Goal: Information Seeking & Learning: Compare options

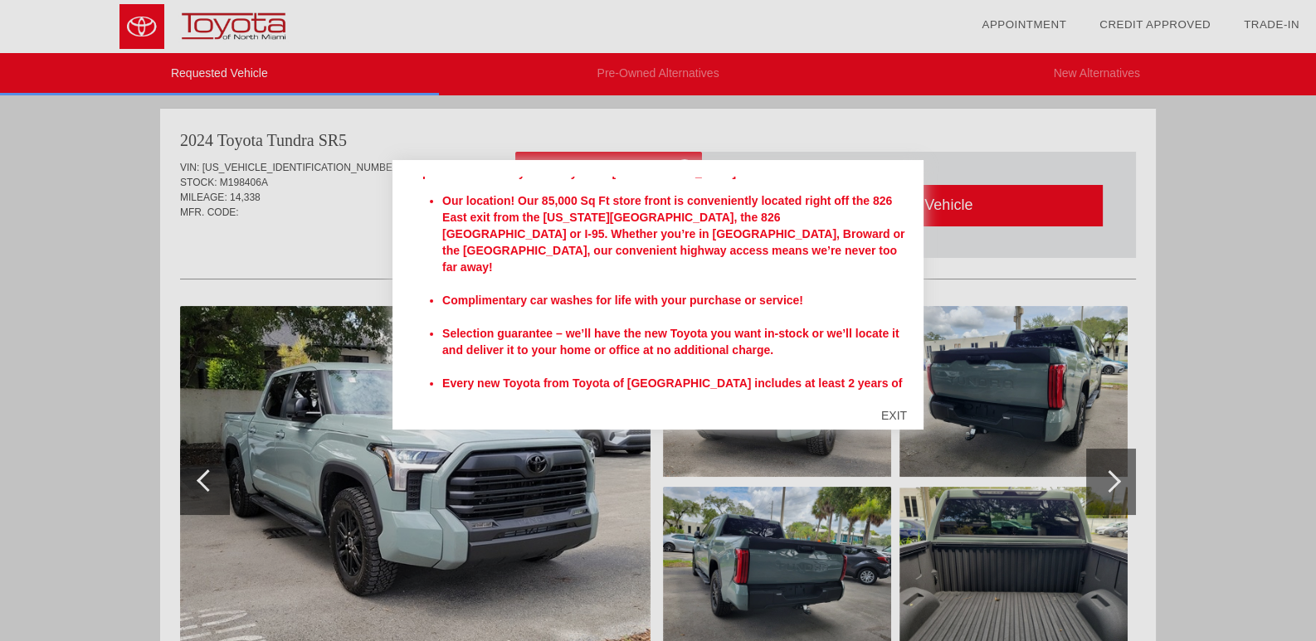
scroll to position [286, 0]
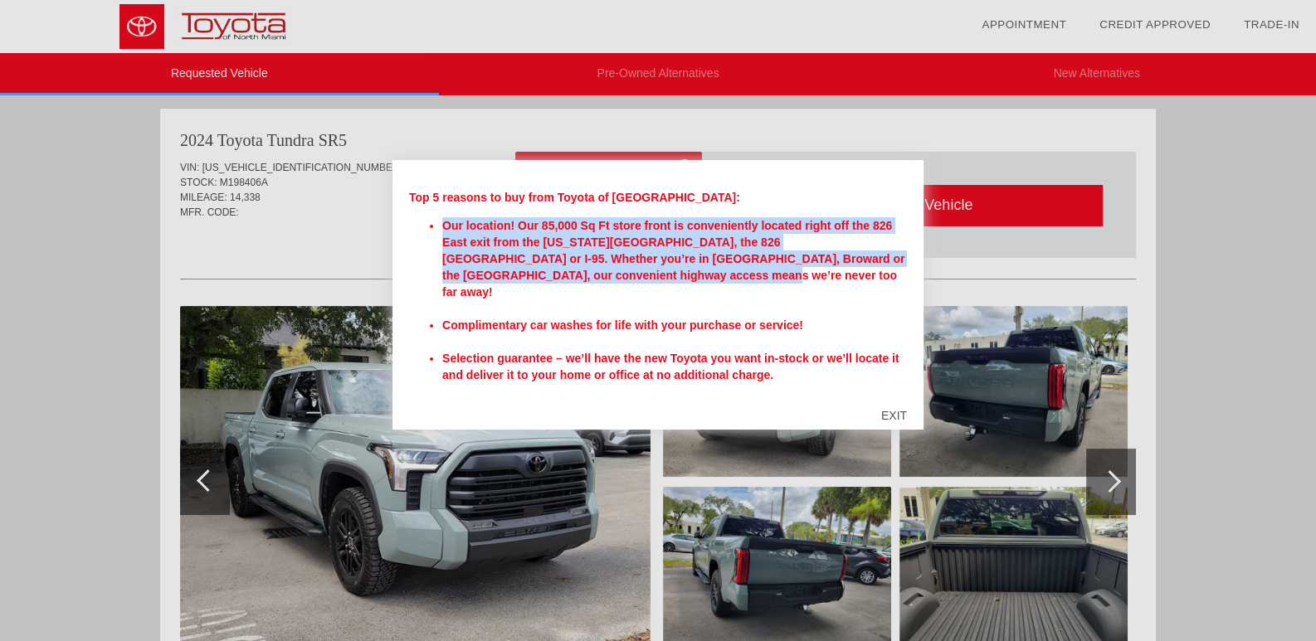
drag, startPoint x: 890, startPoint y: 289, endPoint x: 891, endPoint y: 280, distance: 8.3
click at [891, 280] on ul "Our location! Our 85,000 Sq Ft store front is conveniently located right off th…" at bounding box center [658, 366] width 498 height 299
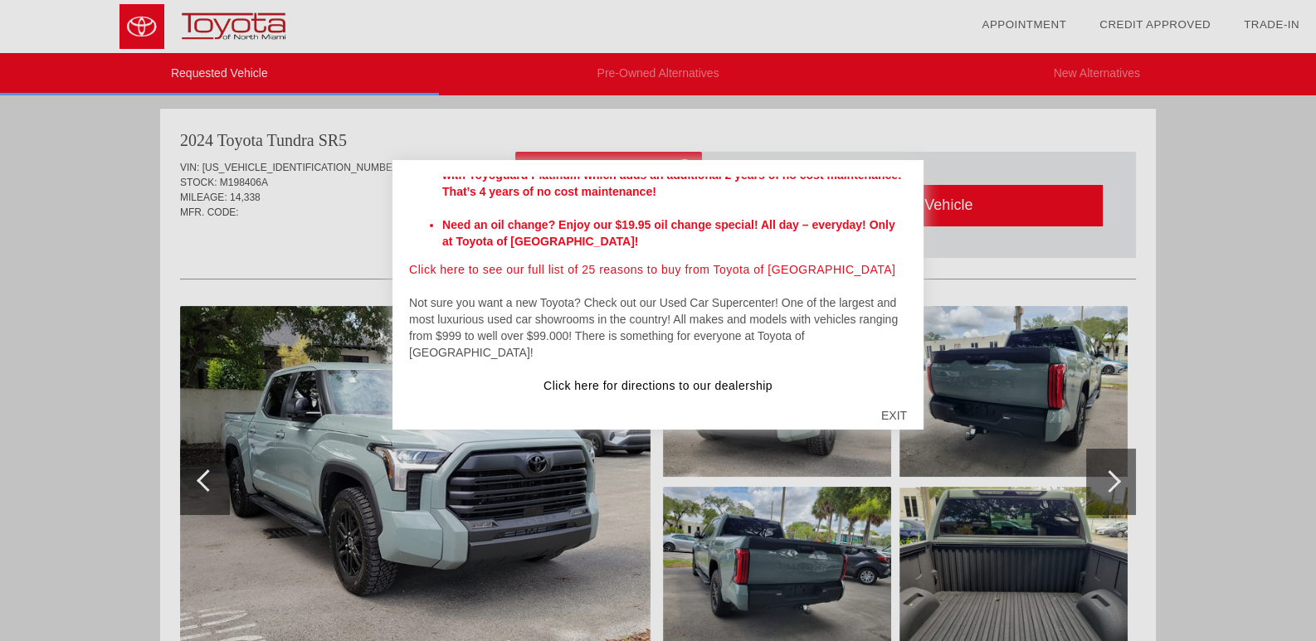
scroll to position [556, 0]
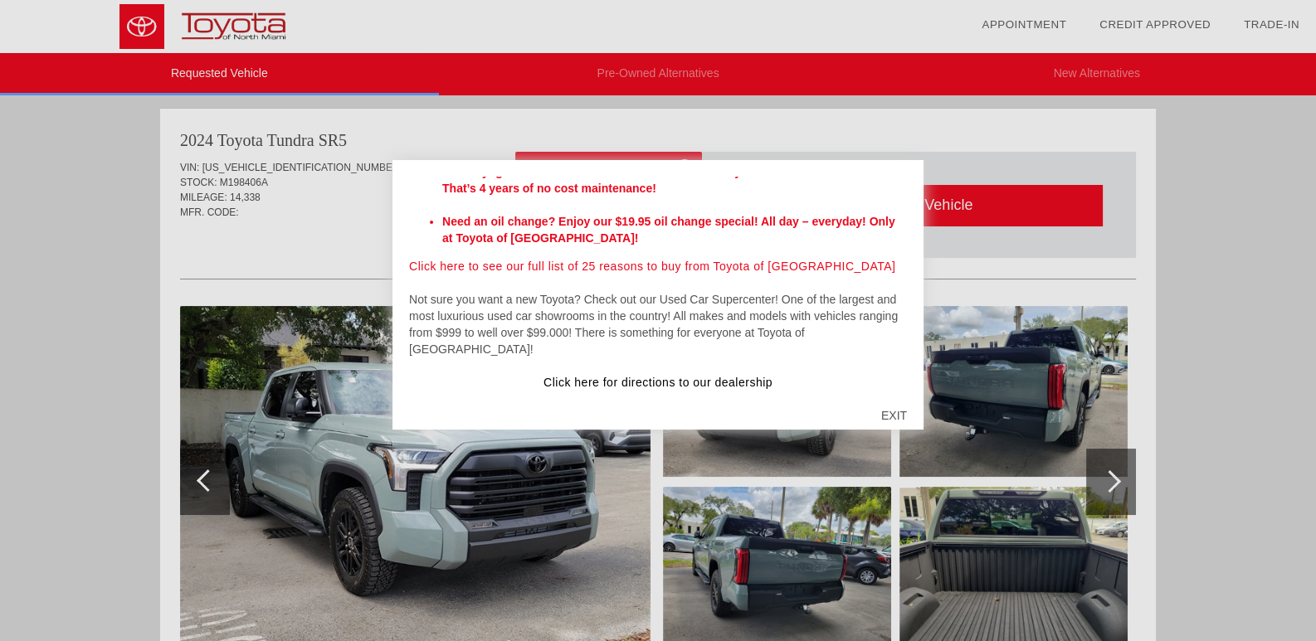
click at [893, 405] on div "EXIT" at bounding box center [894, 416] width 59 height 50
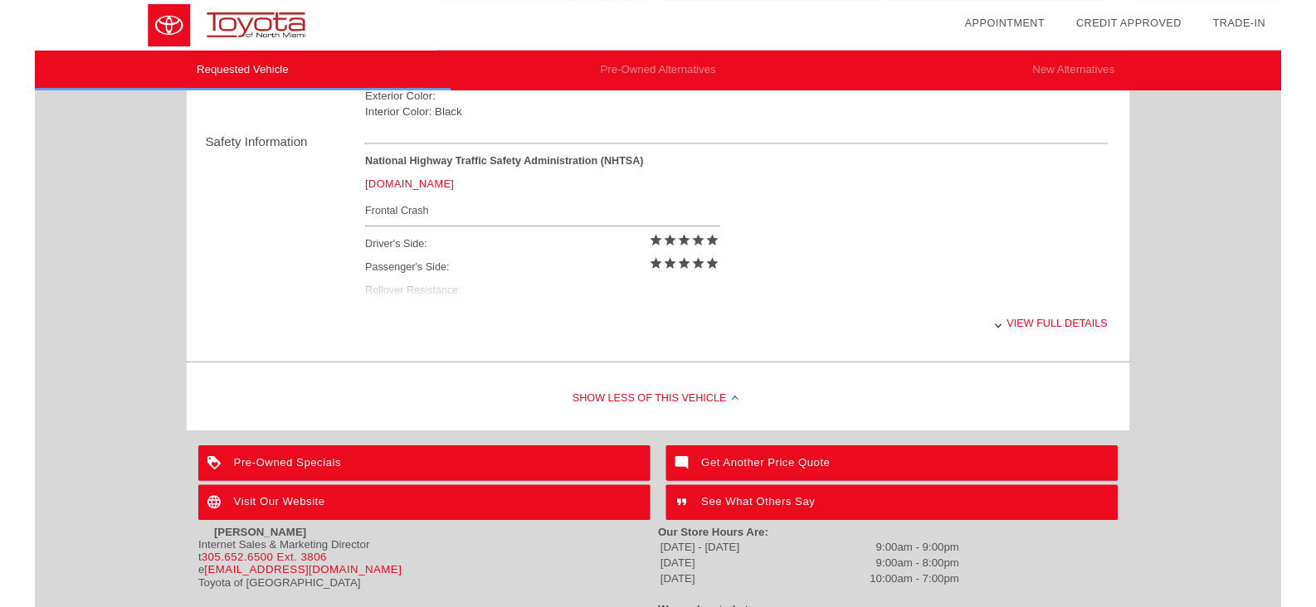
scroll to position [396, 0]
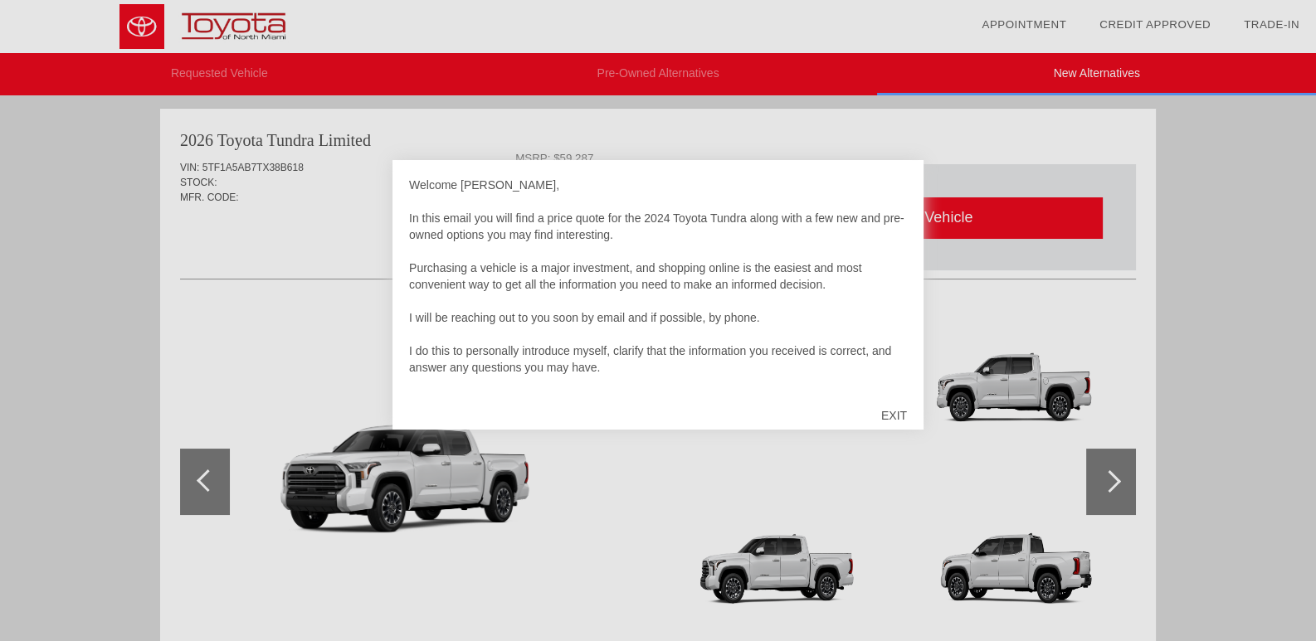
click at [894, 412] on div "EXIT" at bounding box center [894, 416] width 59 height 50
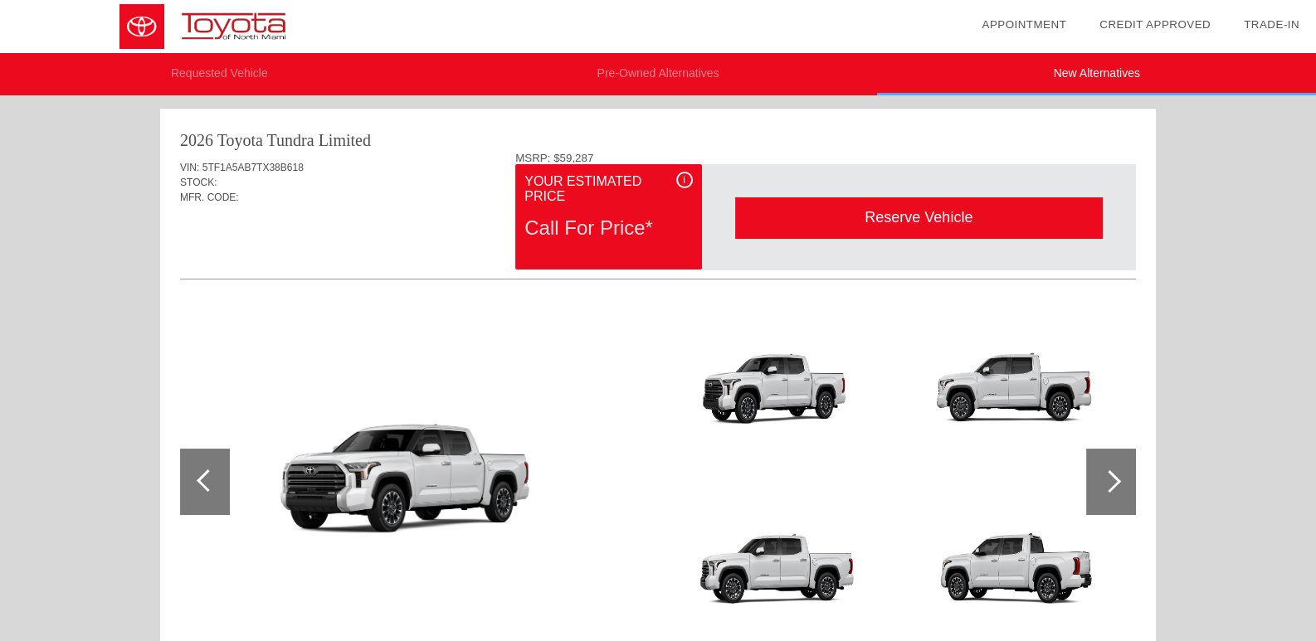
click at [670, 71] on li "Pre-Owned Alternatives" at bounding box center [658, 74] width 439 height 42
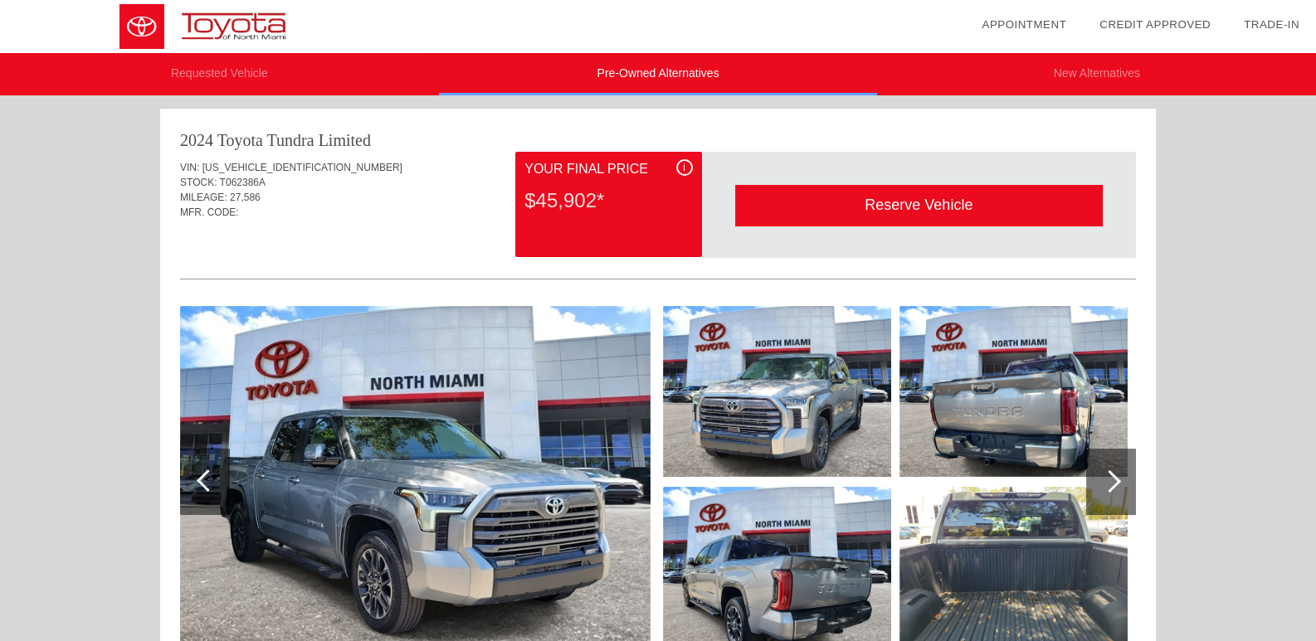
click at [247, 16] on img at bounding box center [212, 26] width 425 height 53
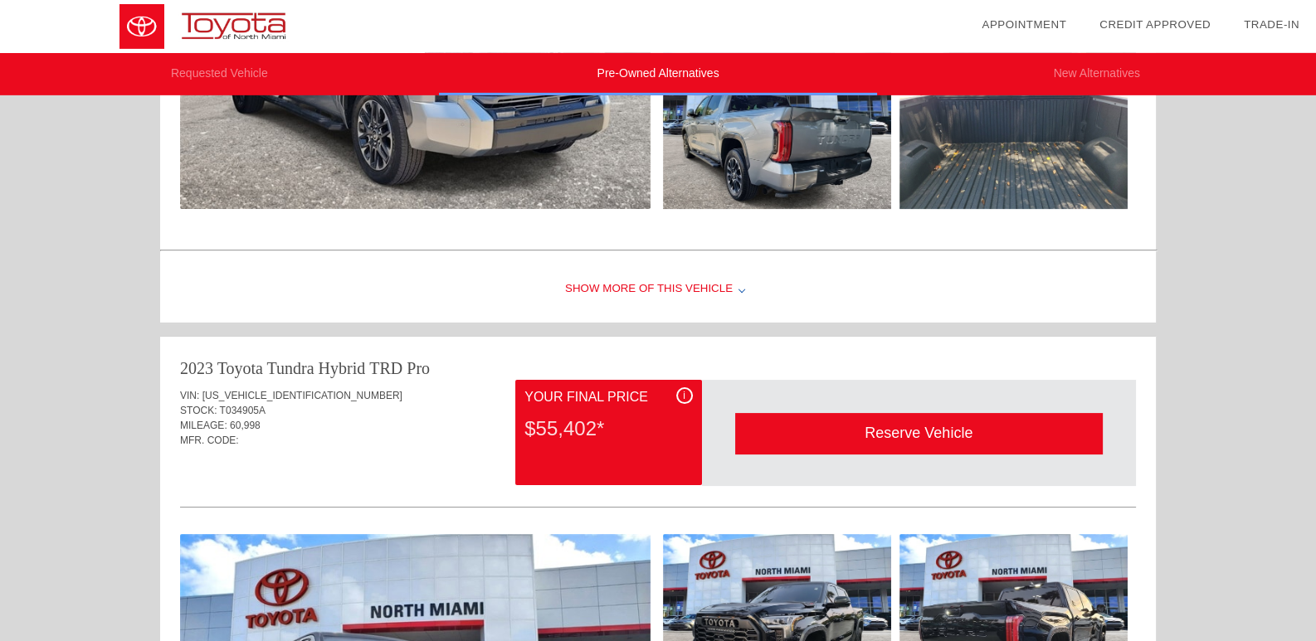
scroll to position [523, 0]
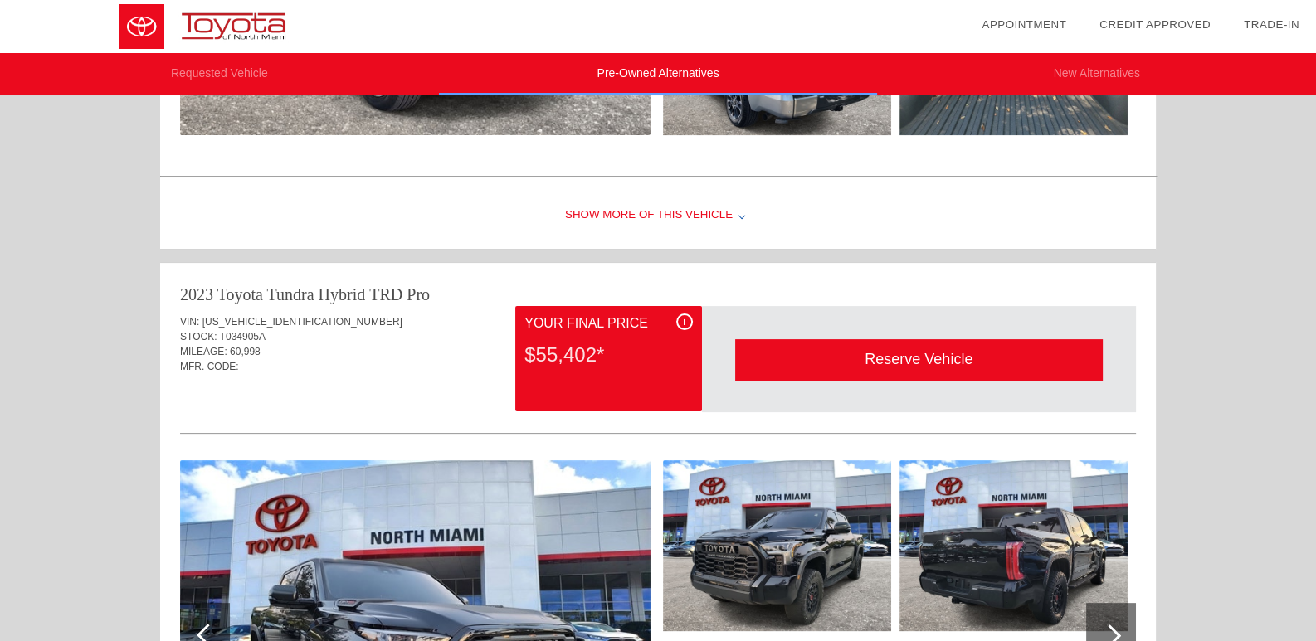
click at [739, 217] on div at bounding box center [741, 215] width 7 height 7
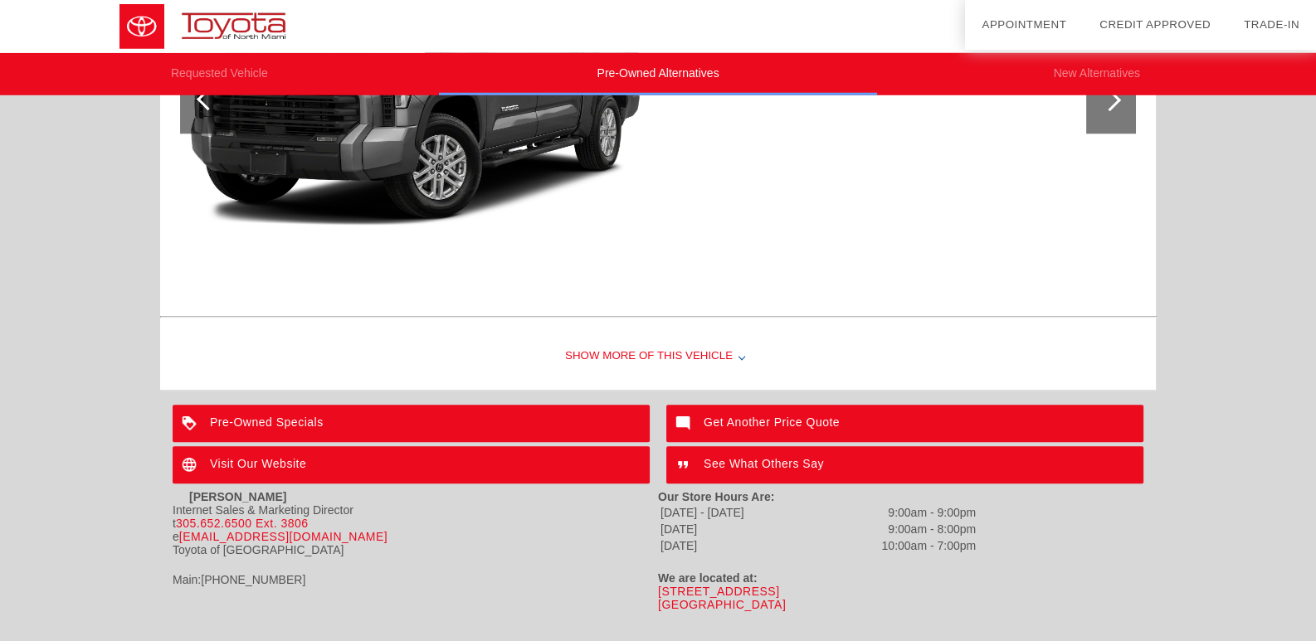
scroll to position [2098, 0]
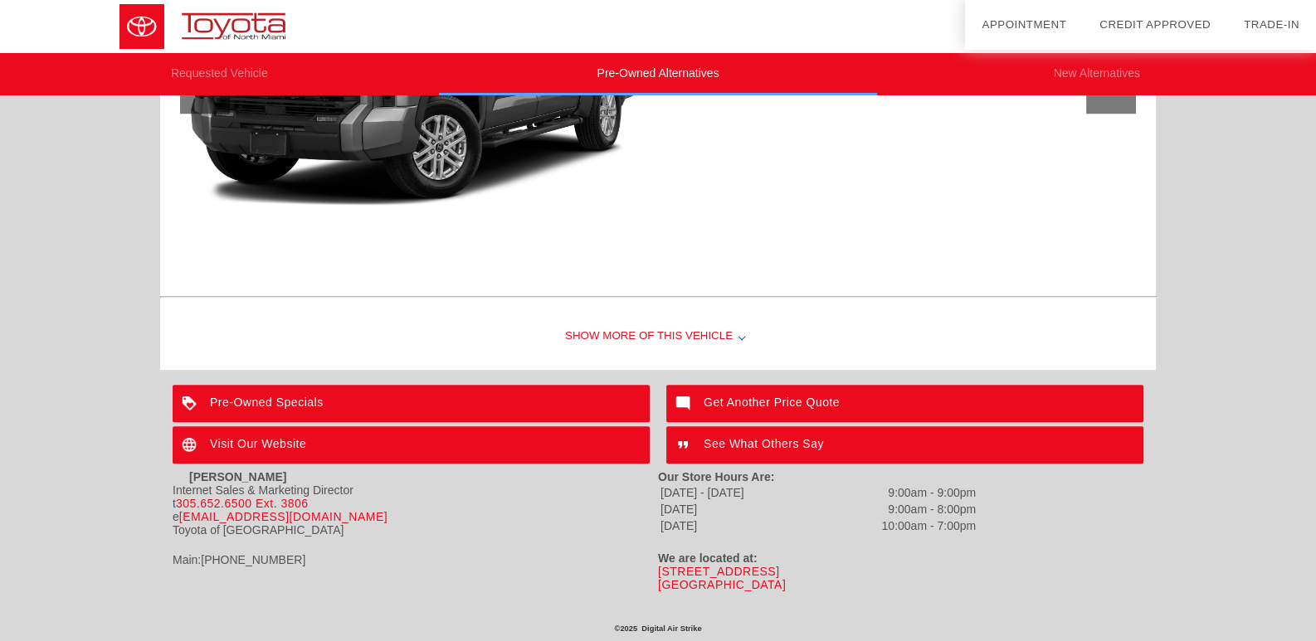
click at [596, 397] on div "Pre-Owned Specials" at bounding box center [411, 403] width 477 height 37
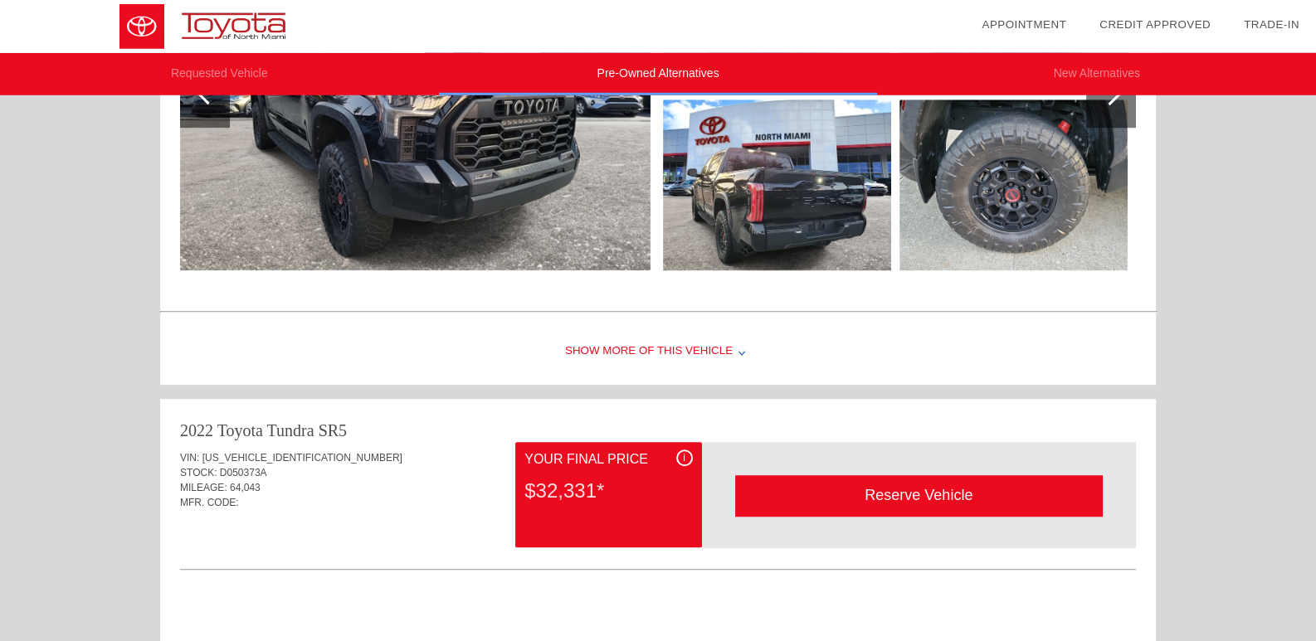
scroll to position [1401, 0]
